Goal: Navigation & Orientation: Find specific page/section

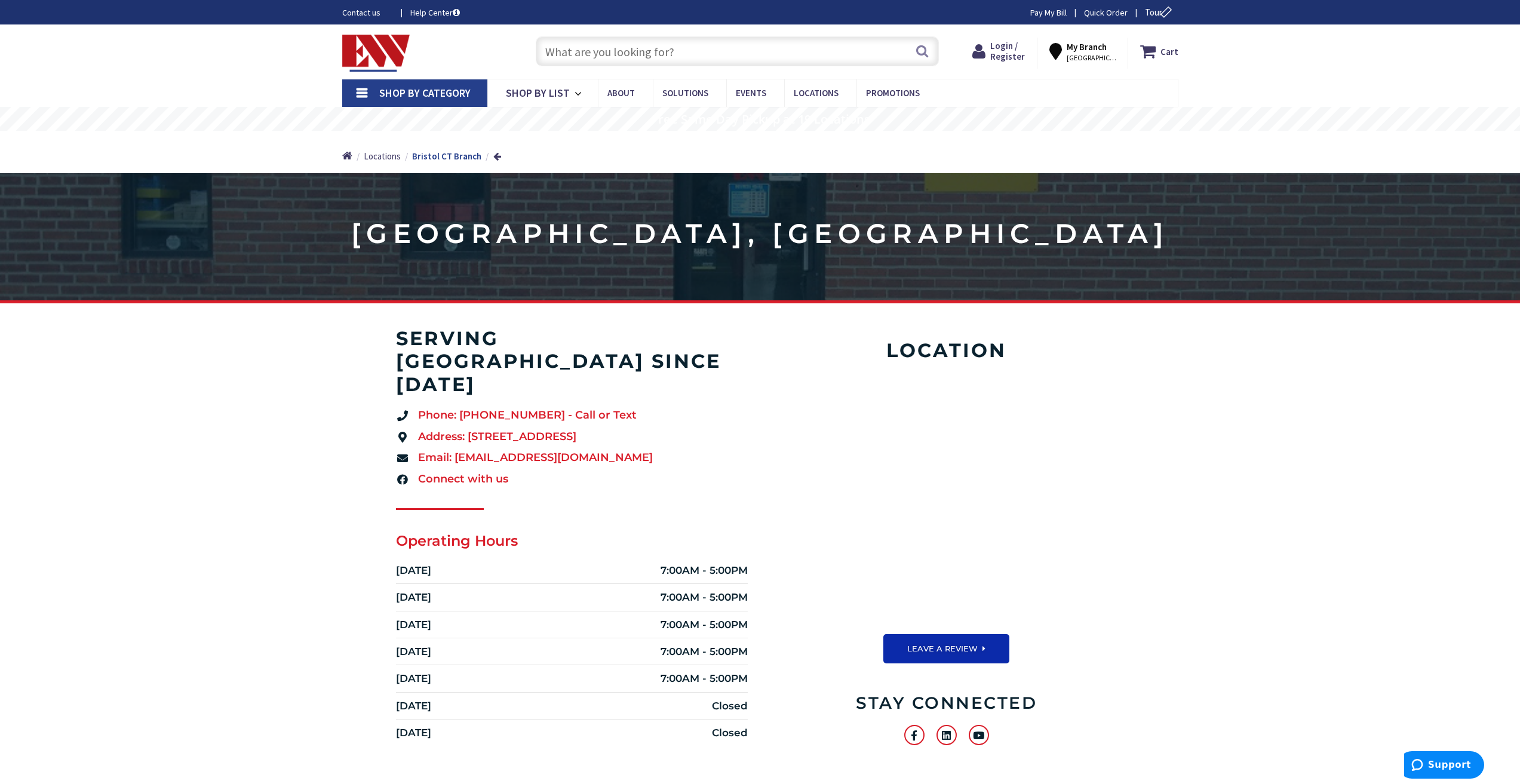
click at [444, 90] on span "Shop By Category" at bounding box center [425, 92] width 91 height 14
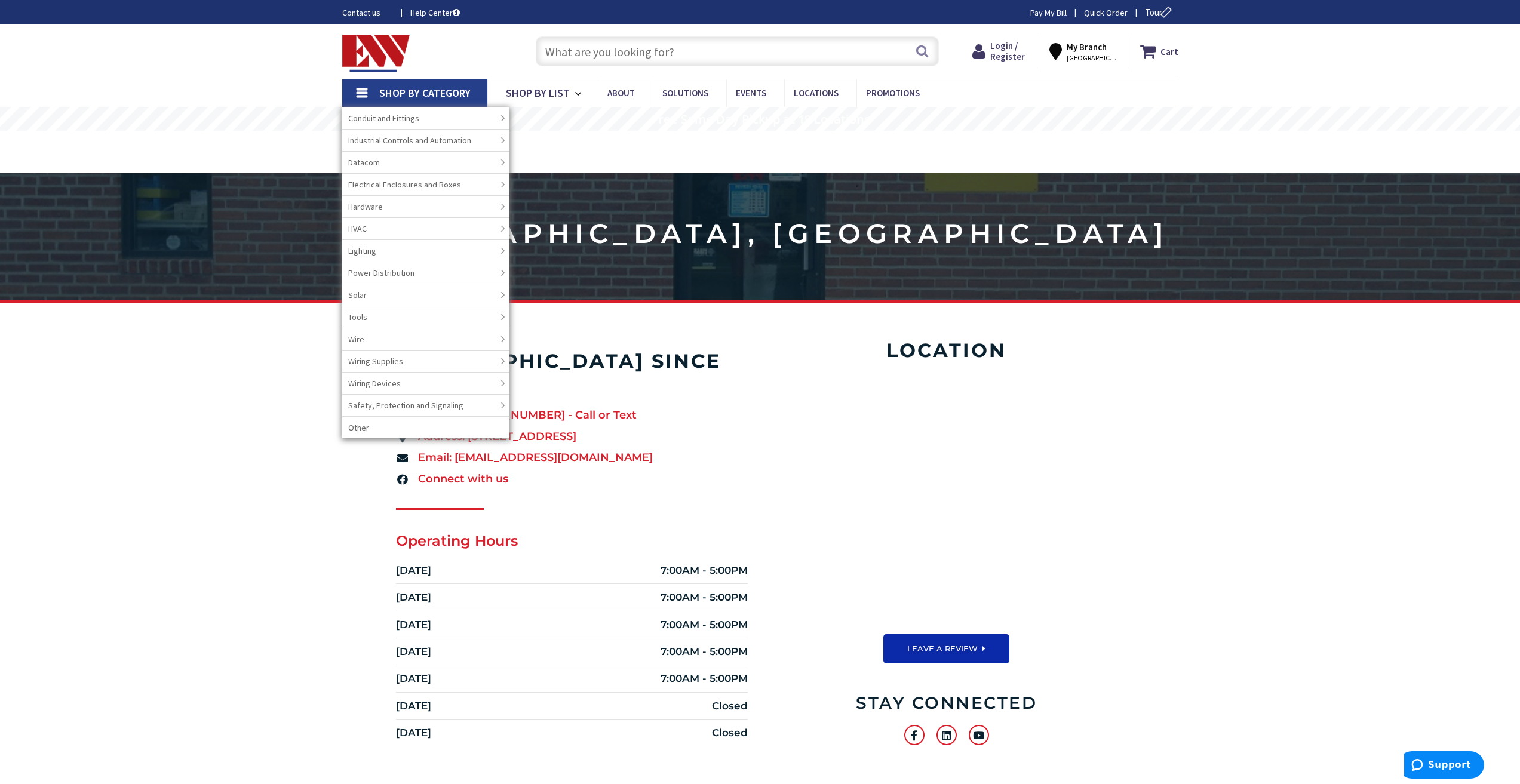
click at [396, 97] on span "Shop By Category" at bounding box center [425, 92] width 91 height 14
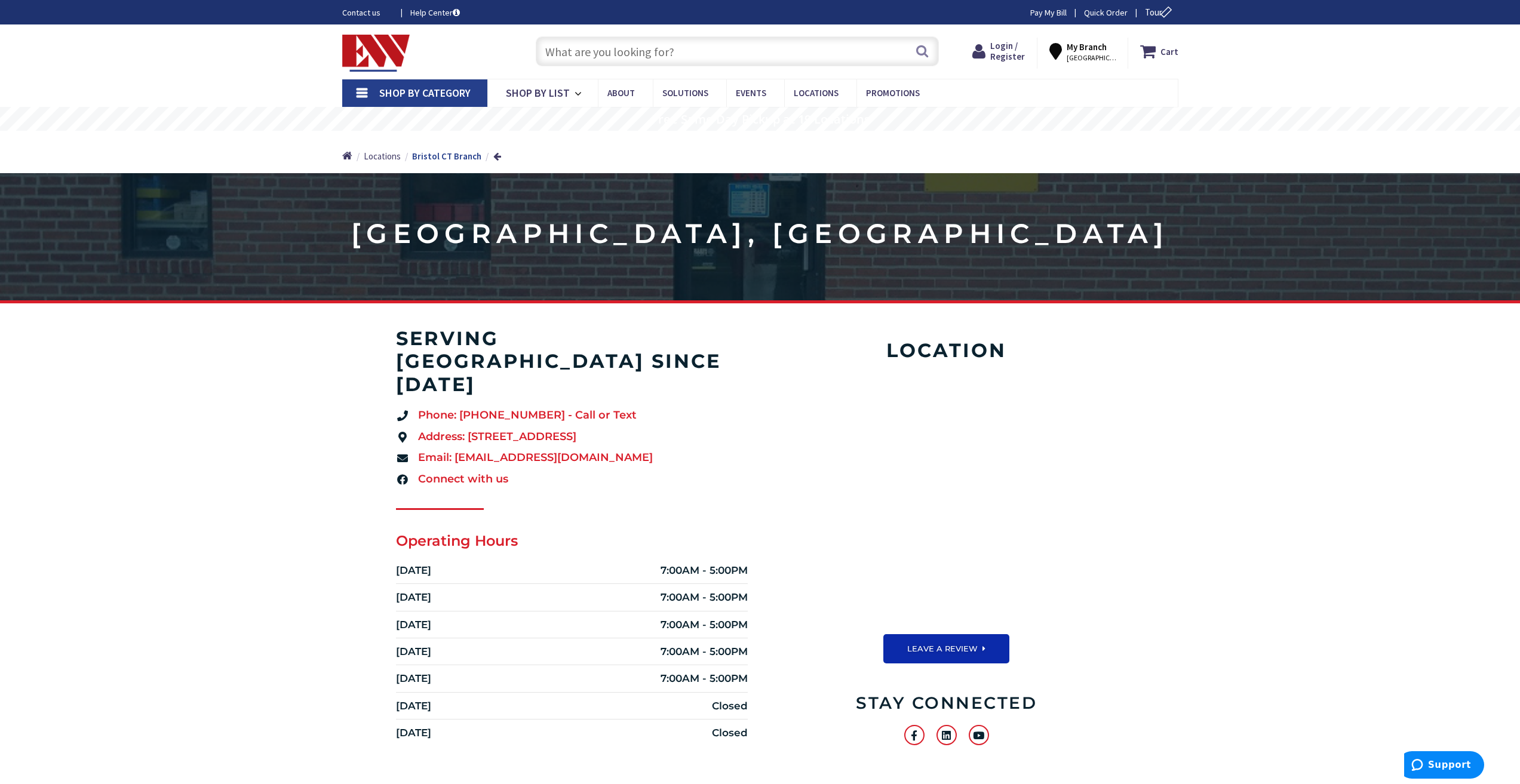
click at [424, 94] on span "Shop By Category" at bounding box center [425, 92] width 91 height 14
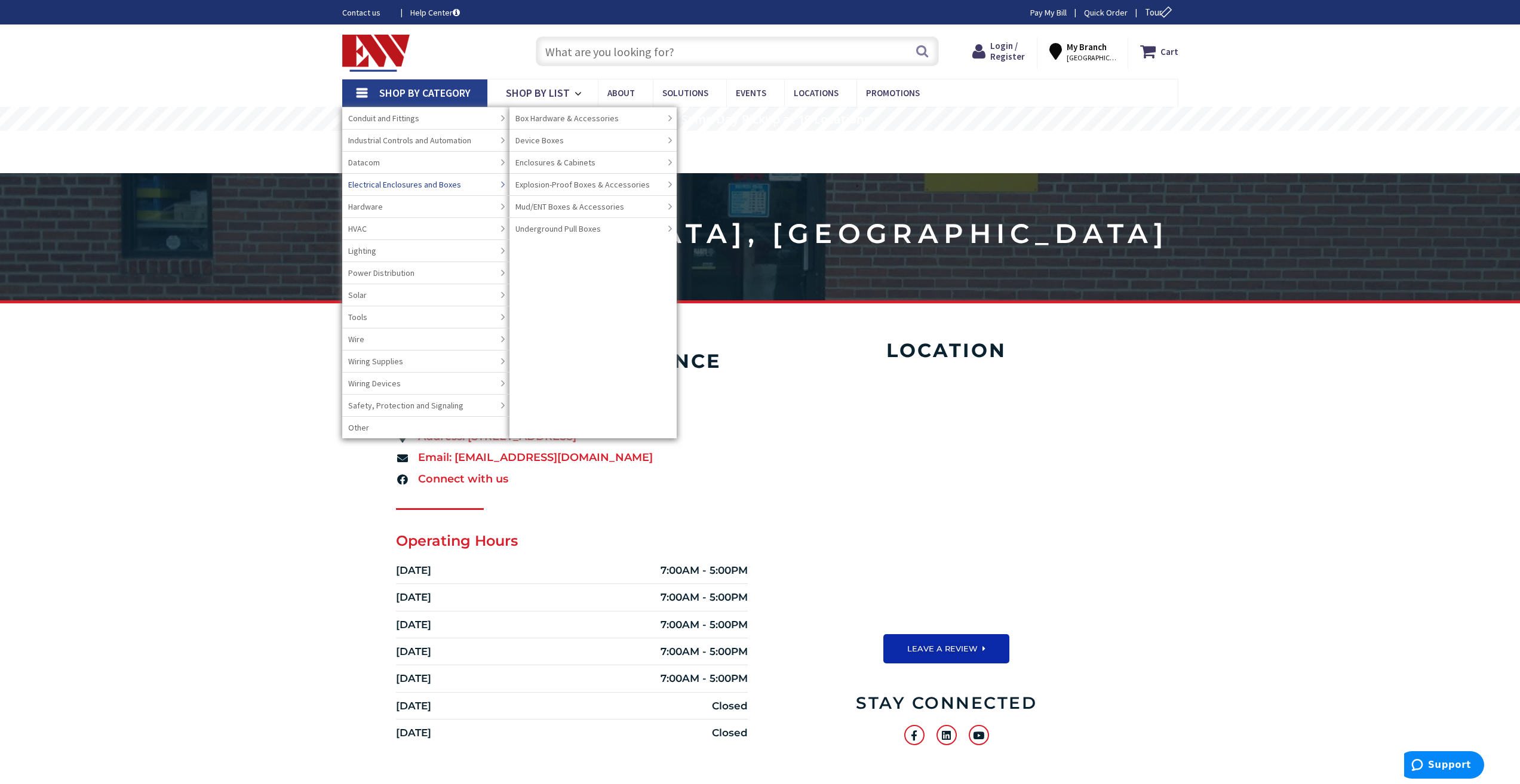
click at [414, 187] on span "Electrical Enclosures and Boxes" at bounding box center [405, 185] width 113 height 12
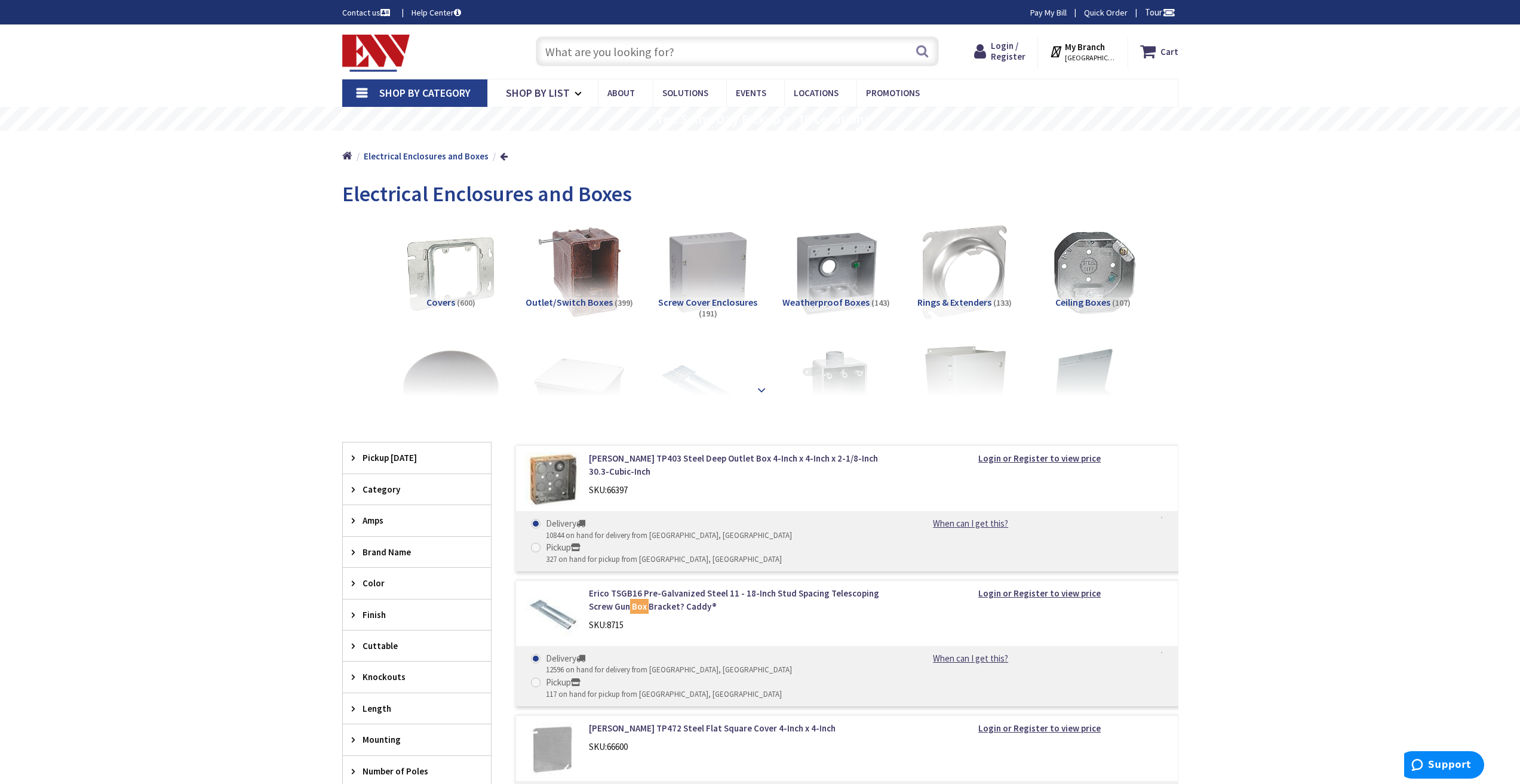
click at [760, 390] on strong at bounding box center [762, 388] width 15 height 13
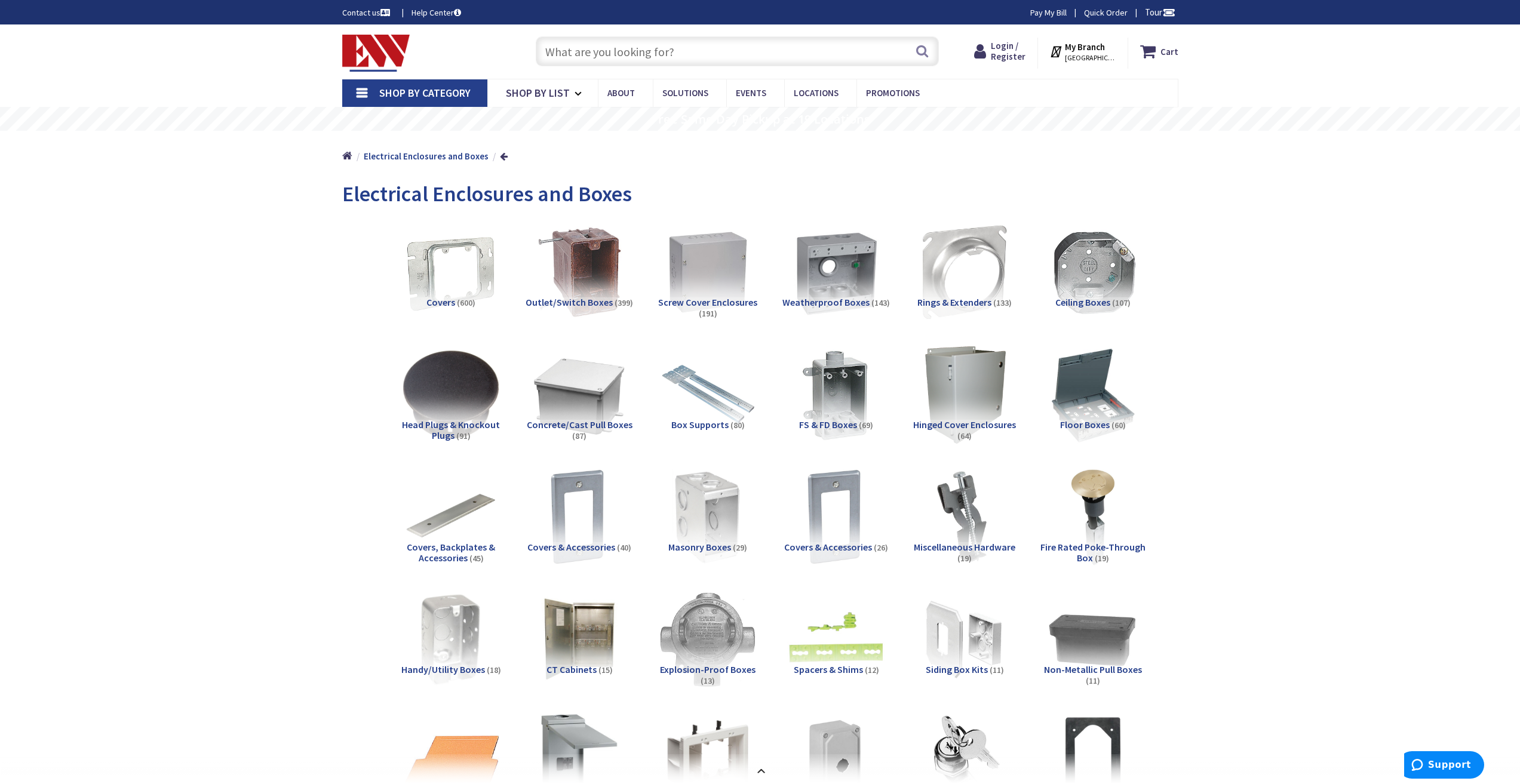
click at [601, 548] on span "Covers & Accessories" at bounding box center [571, 547] width 88 height 12
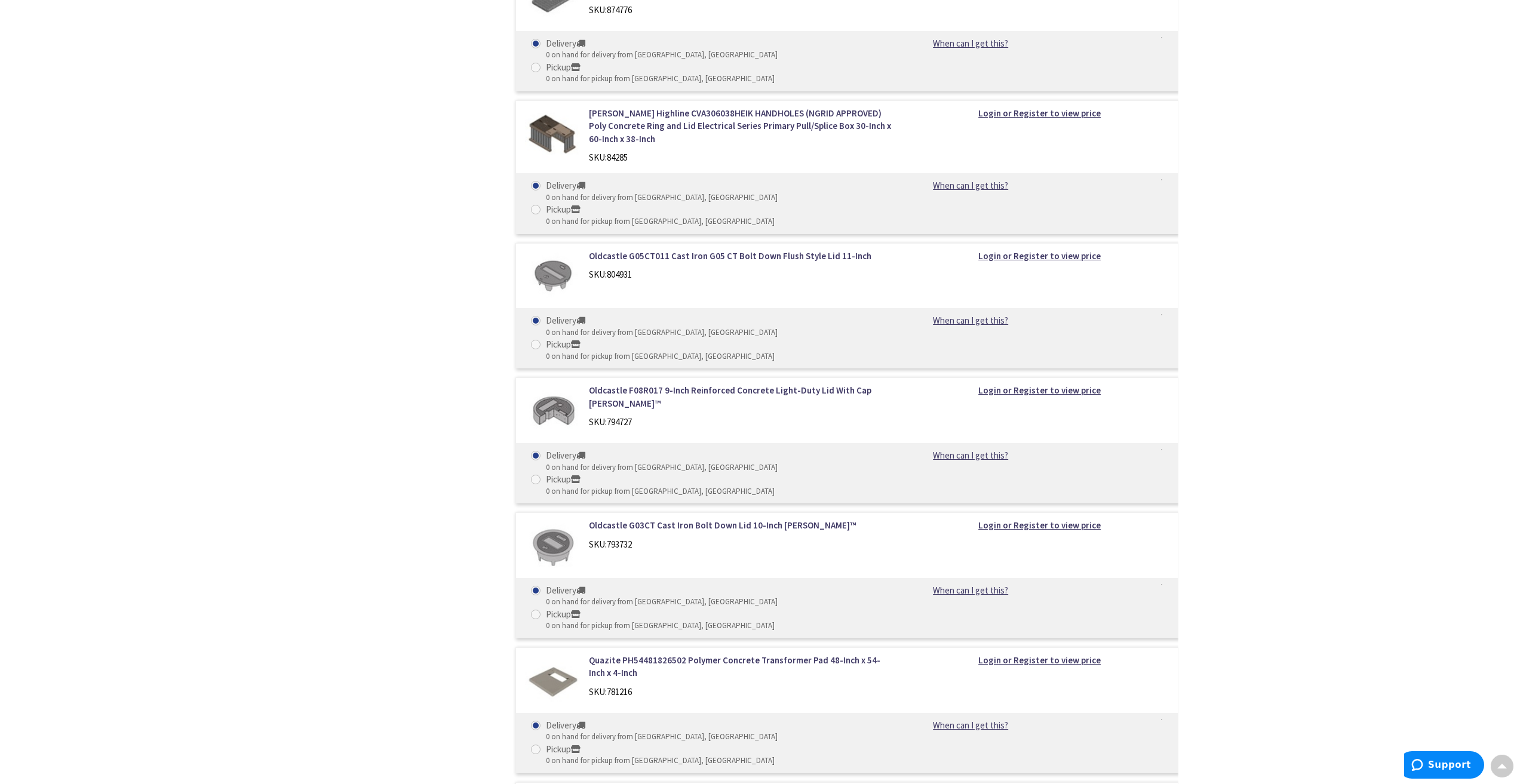
scroll to position [2176, 0]
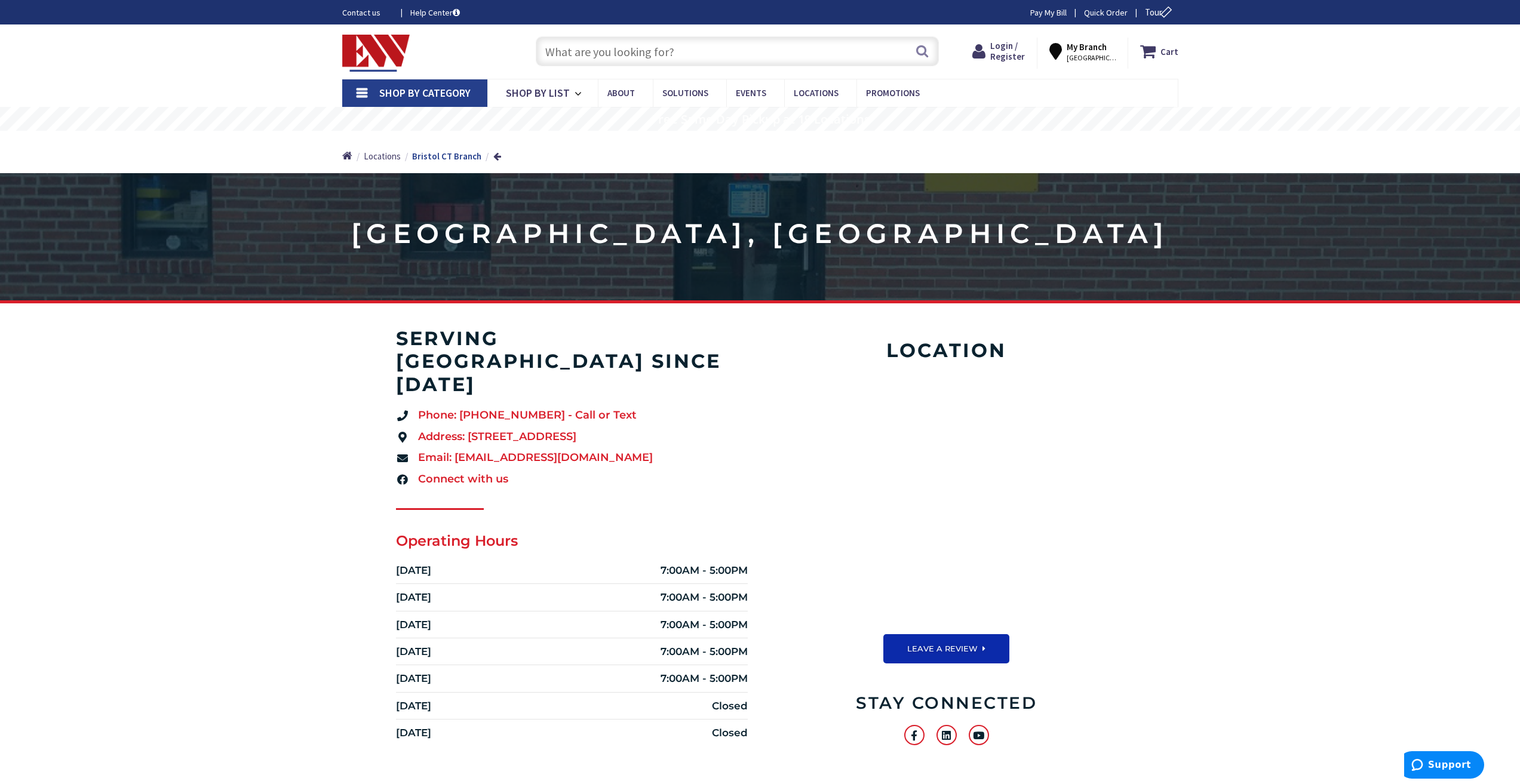
click at [420, 94] on span "Shop By Category" at bounding box center [425, 92] width 91 height 14
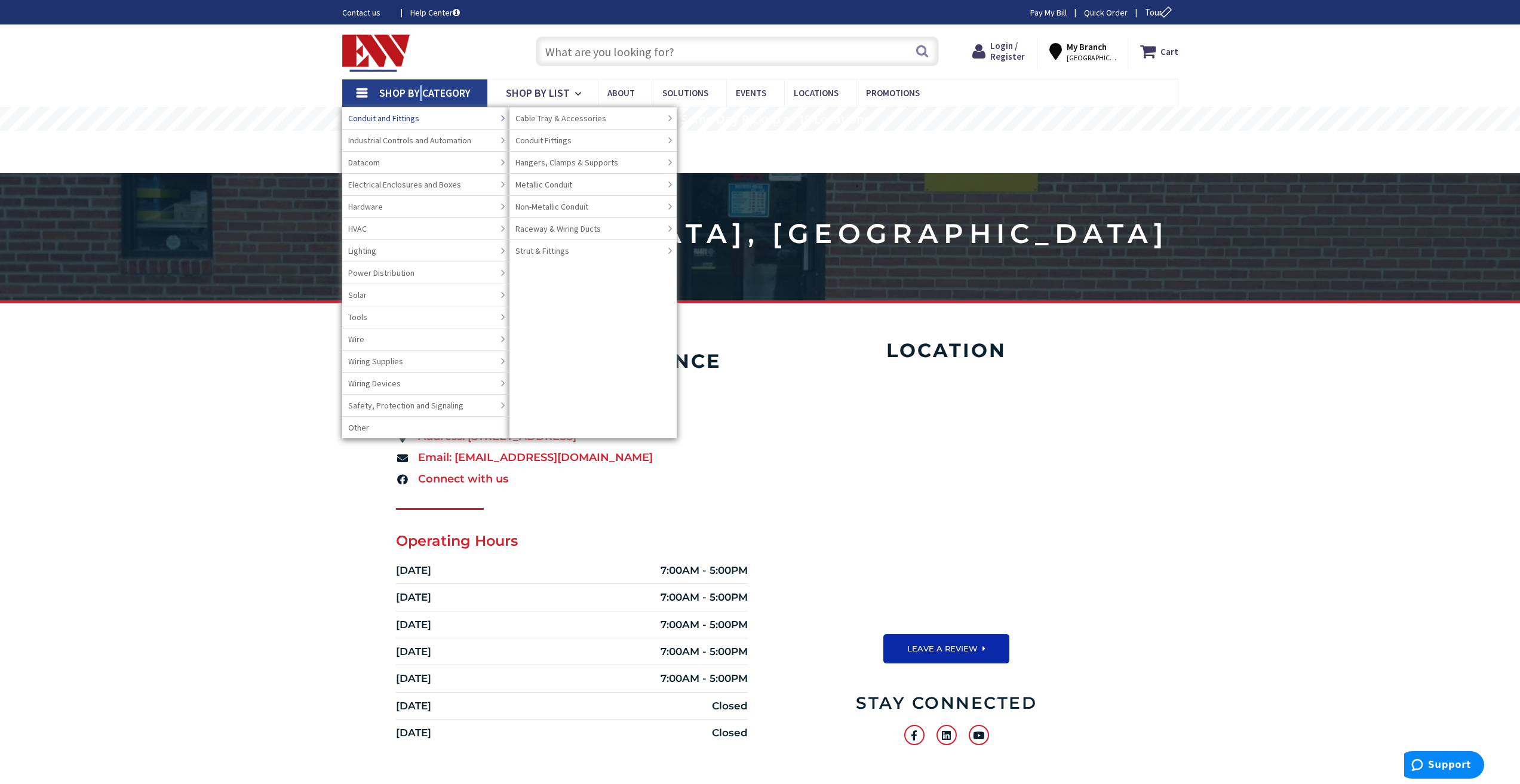
click at [397, 119] on span "Conduit and Fittings" at bounding box center [384, 118] width 71 height 12
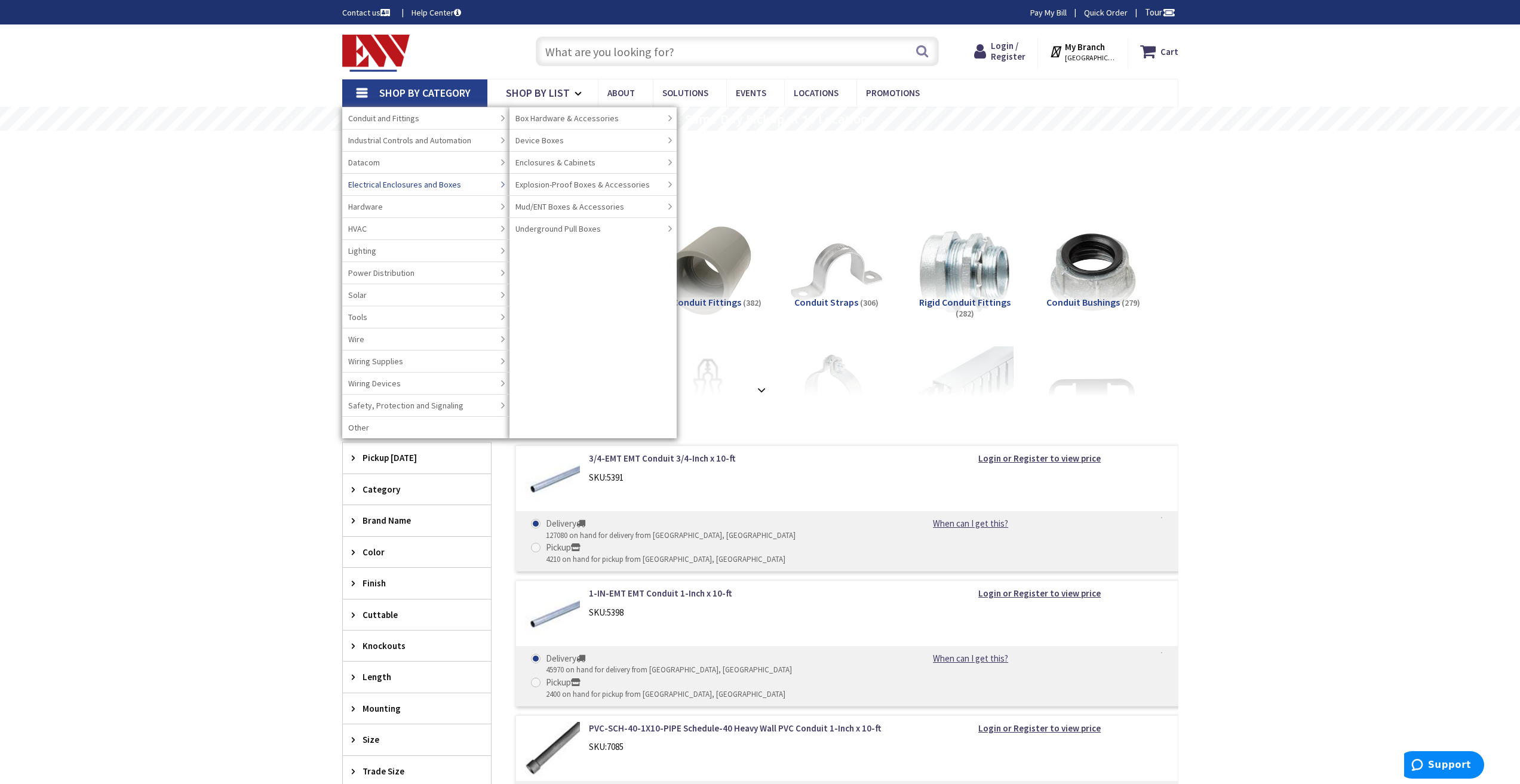
click at [387, 185] on span "Electrical Enclosures and Boxes" at bounding box center [405, 185] width 113 height 12
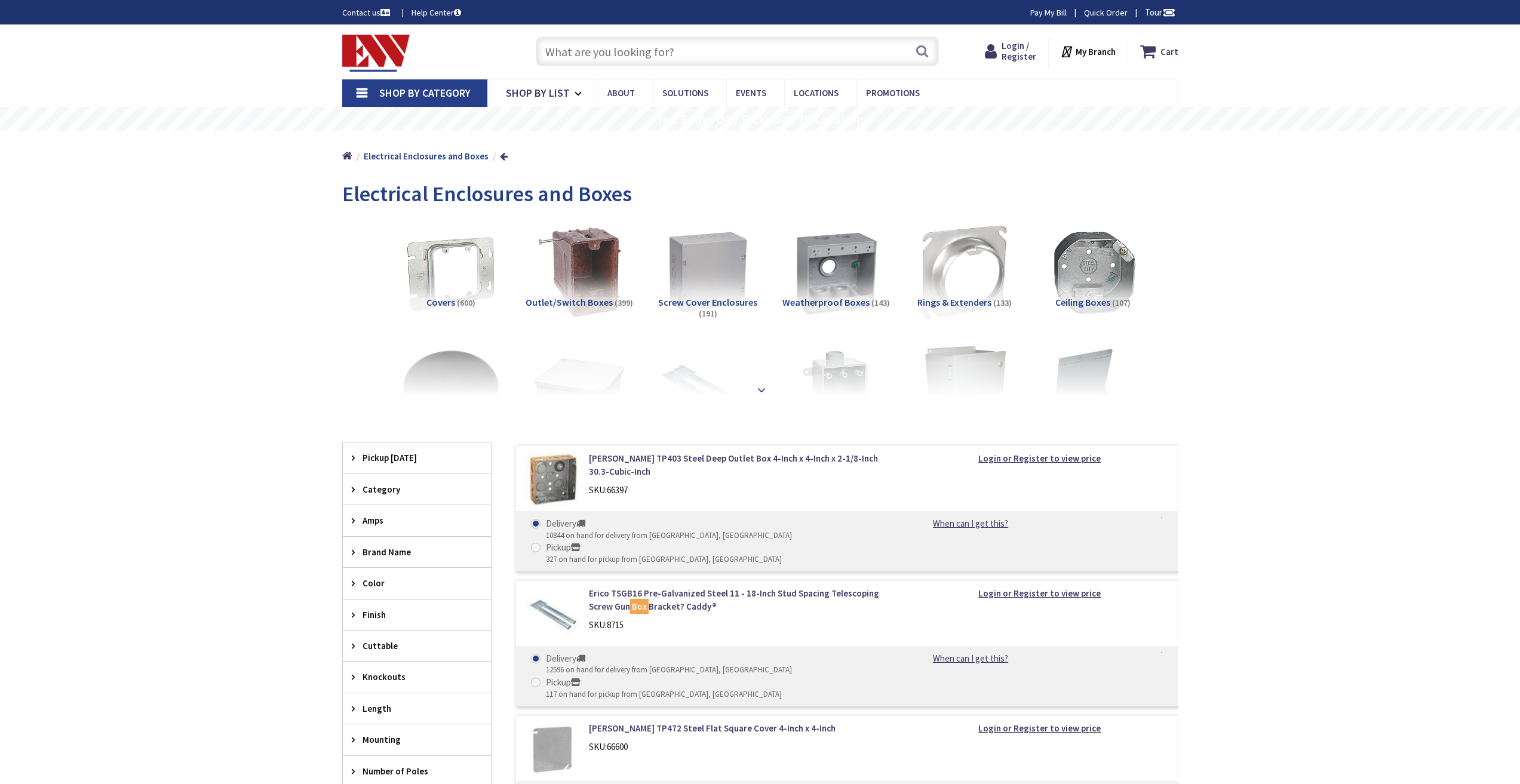
click at [758, 391] on strong at bounding box center [762, 390] width 15 height 13
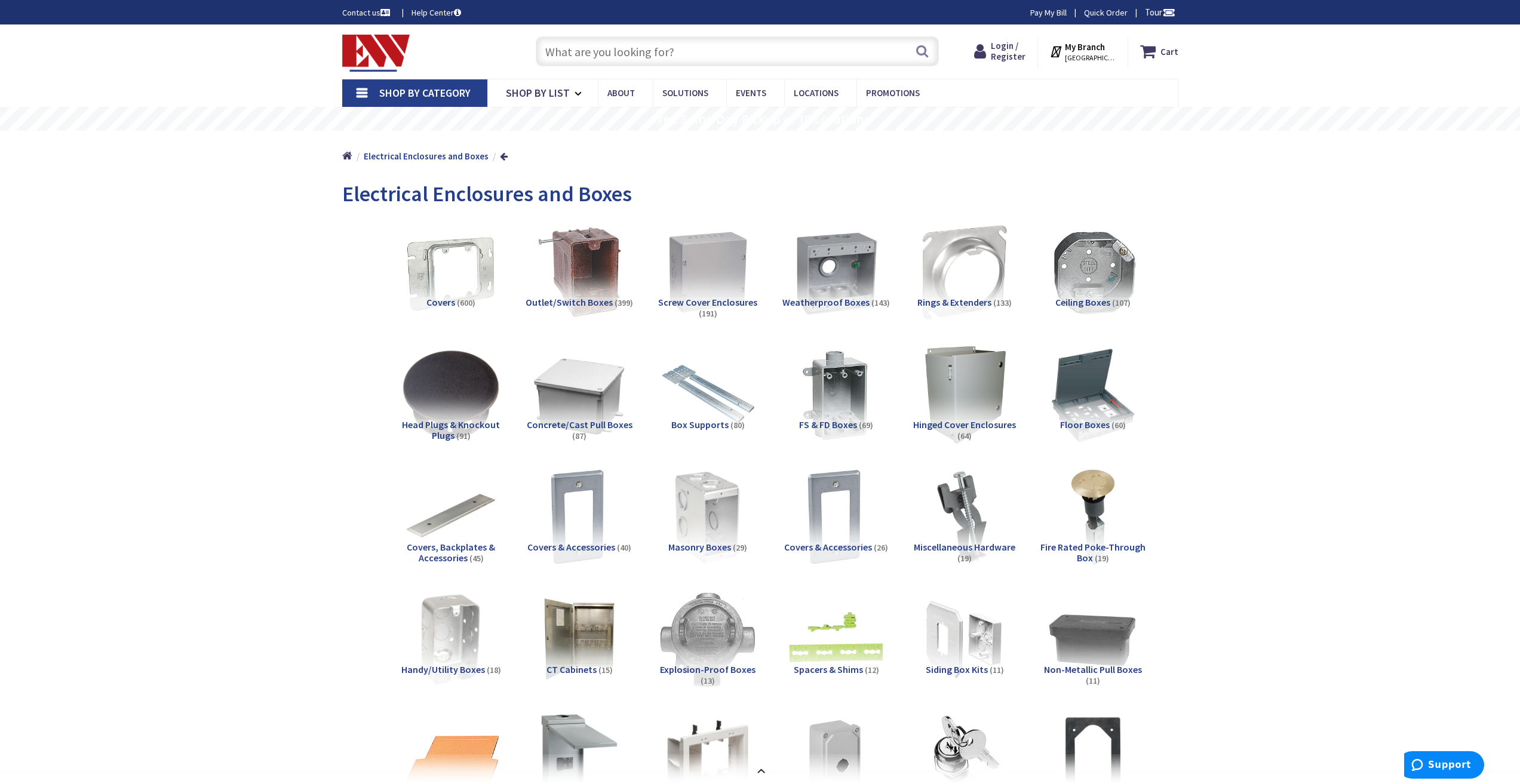
click at [959, 304] on span "Rings & Extenders" at bounding box center [954, 302] width 74 height 12
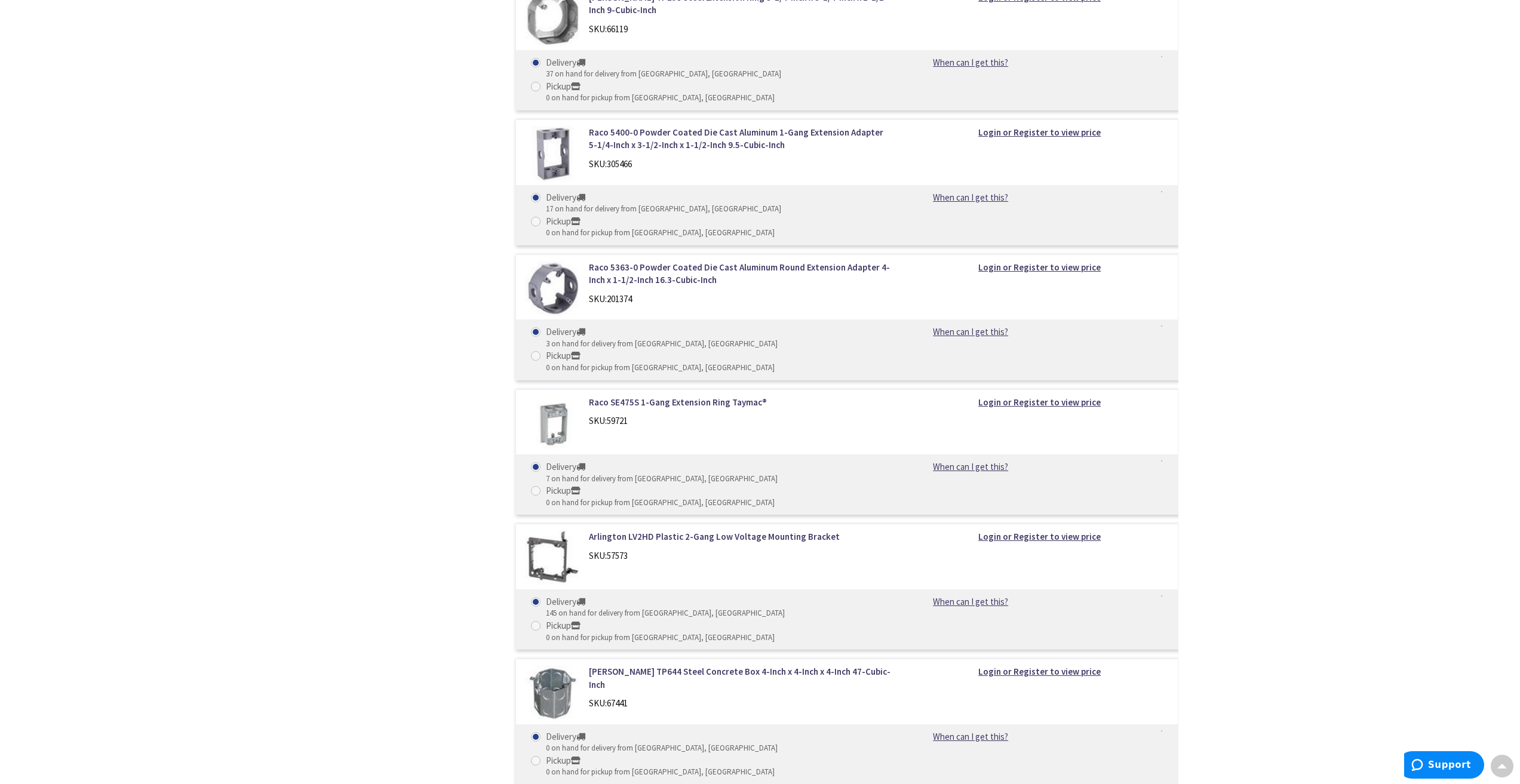
scroll to position [7493, 0]
